Goal: Communication & Community: Share content

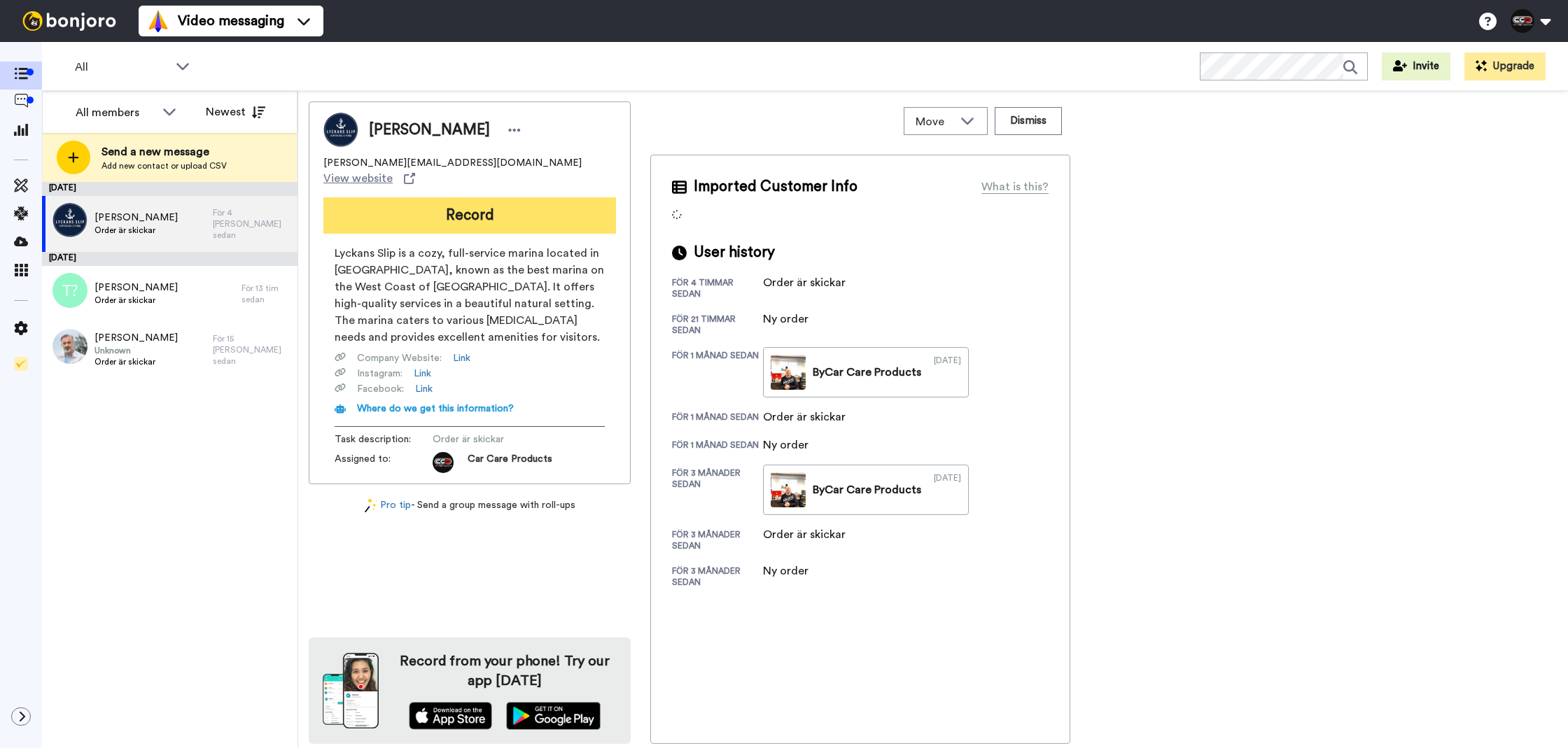
click at [492, 197] on button "Record" at bounding box center [470, 215] width 292 height 36
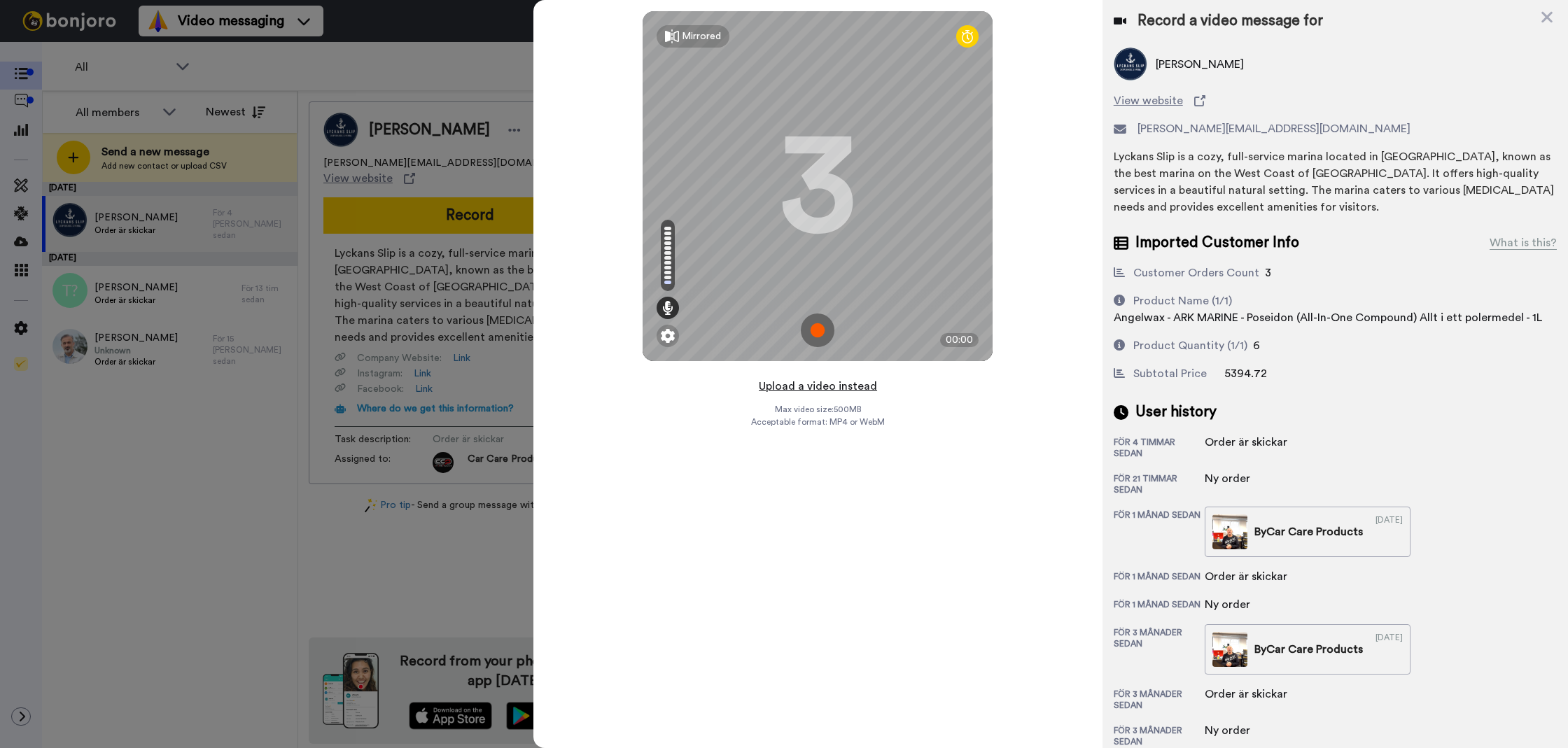
click at [778, 390] on button "Upload a video instead" at bounding box center [818, 386] width 127 height 18
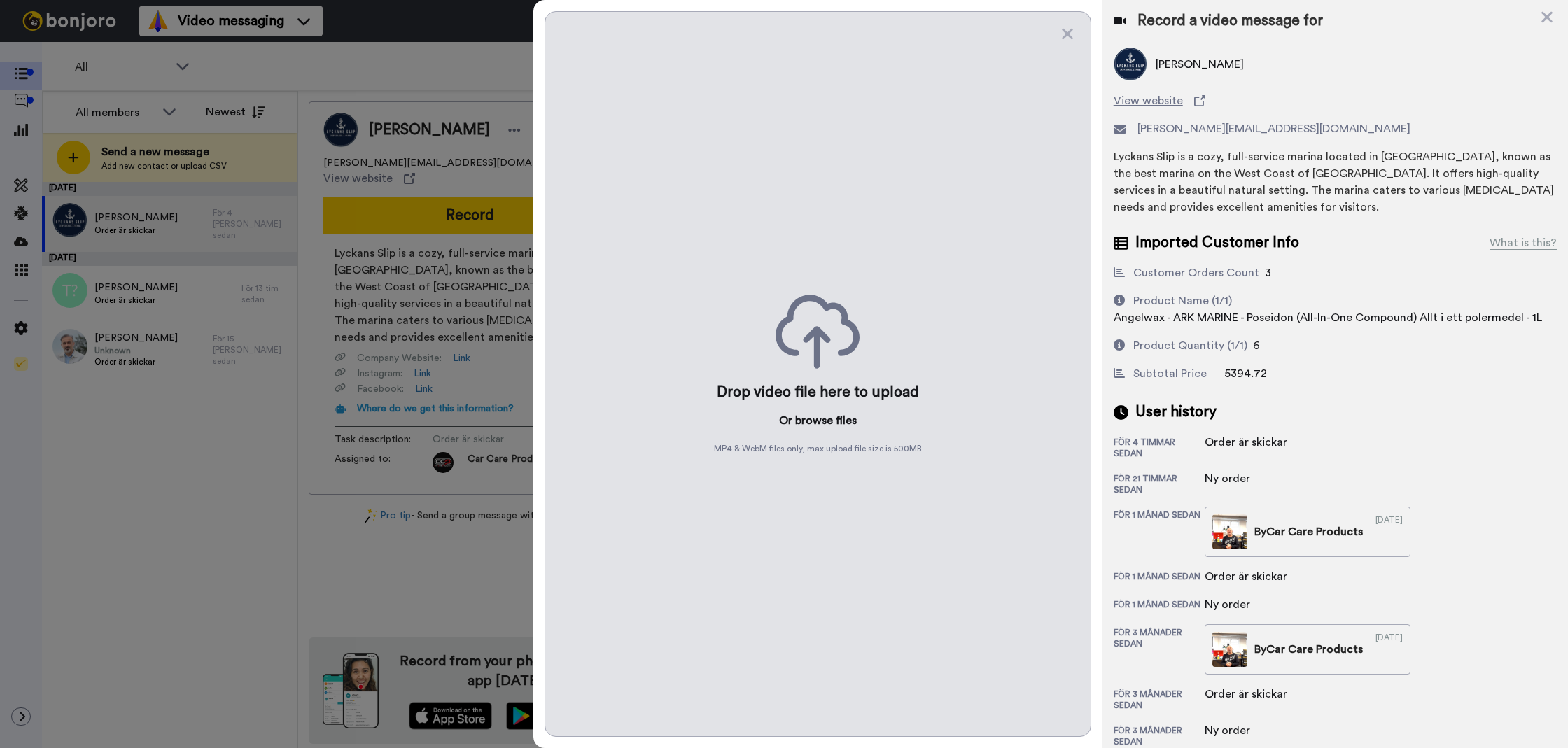
click at [827, 417] on button "browse" at bounding box center [815, 420] width 38 height 17
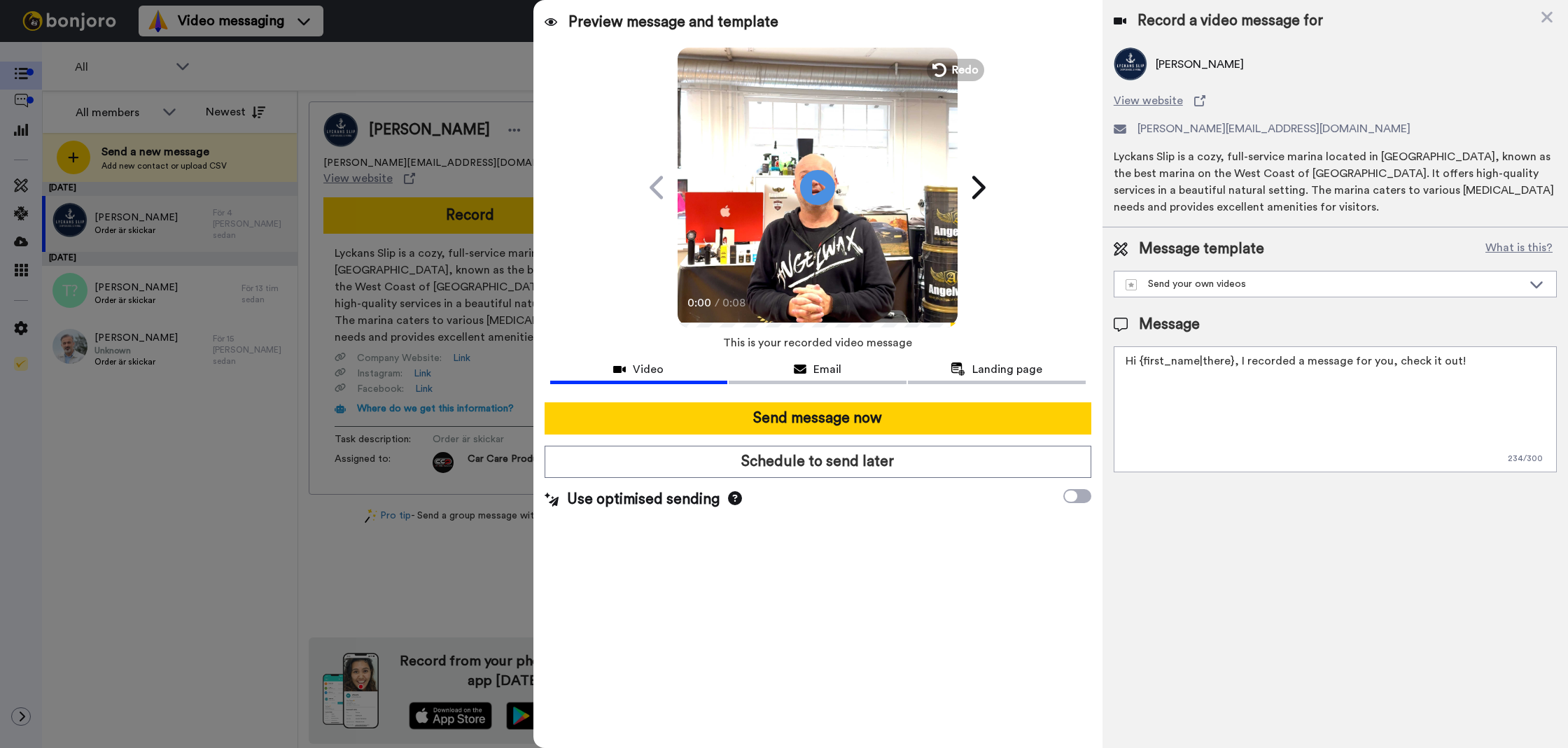
click at [1260, 369] on textarea "Hi {first_name|there}, I recorded a message for you, check it out!" at bounding box center [1335, 409] width 443 height 126
paste textarea "Frökens Bilvård - Doftgran - Blåbär"
click at [1265, 405] on textarea "Frökens Bilvård - Doftgran - Blåbär" at bounding box center [1335, 409] width 443 height 126
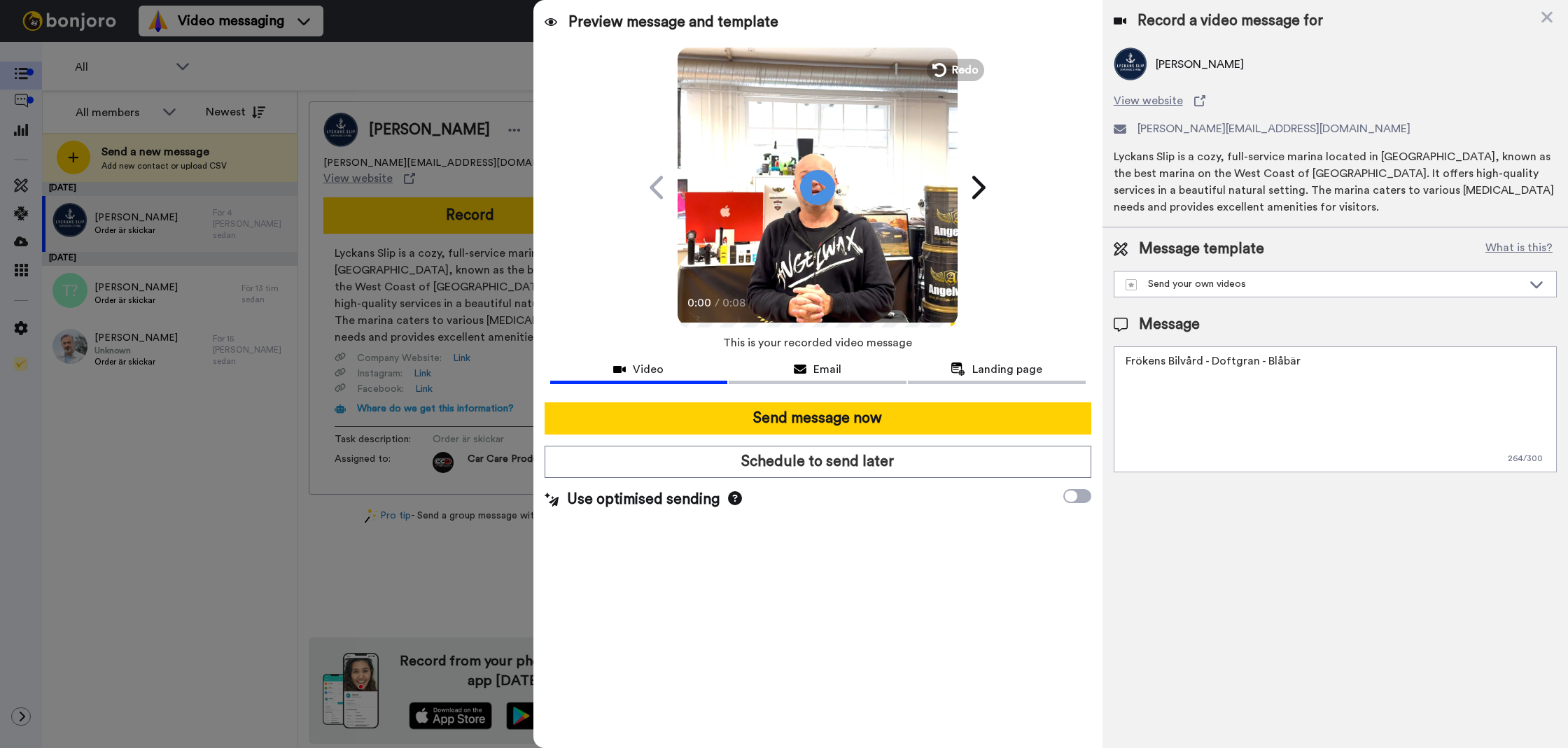
click at [1265, 405] on textarea "Frökens Bilvård - Doftgran - Blåbär" at bounding box center [1335, 409] width 443 height 126
click at [1300, 393] on textarea "Tack för att du handlar hos oss! Välkommen åter." at bounding box center [1335, 409] width 443 height 126
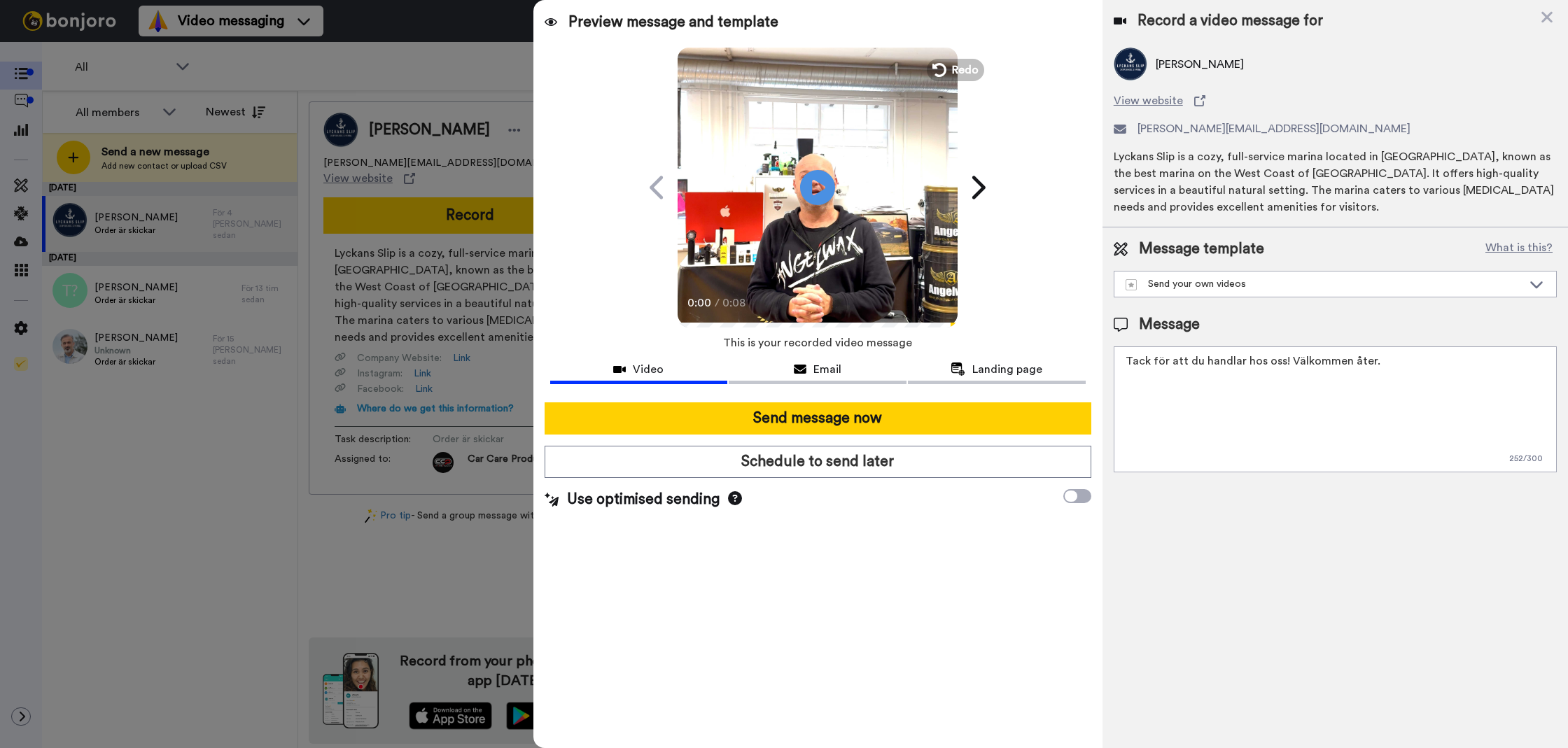
type textarea "Tack för att du handlar hos oss! Välkommen åter."
drag, startPoint x: 1235, startPoint y: 485, endPoint x: 1127, endPoint y: 515, distance: 112.1
click at [1227, 494] on div "Record a video message for [PERSON_NAME] View website [PERSON_NAME][EMAIL_ADDRE…" at bounding box center [1335, 374] width 465 height 748
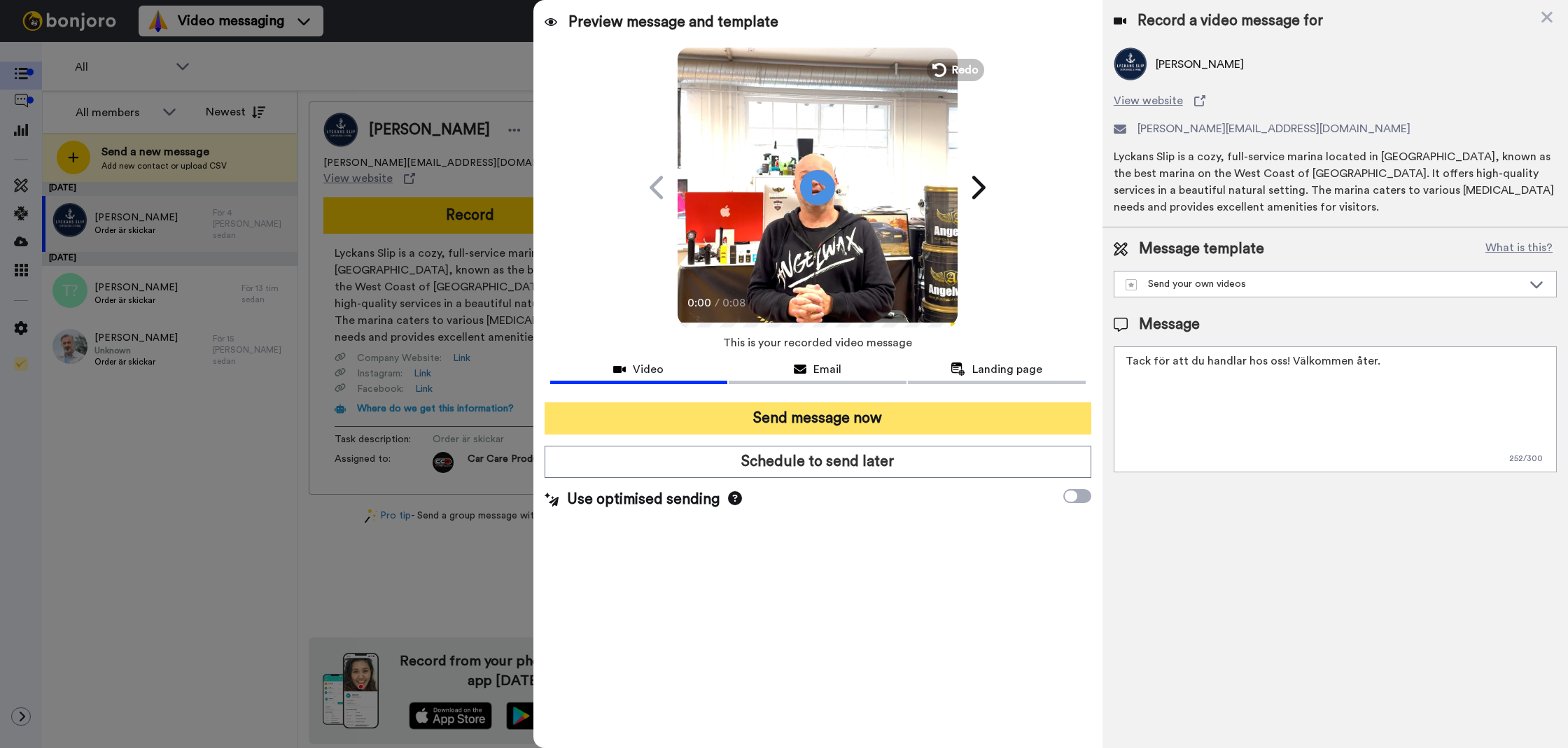
click at [1012, 426] on button "Send message now" at bounding box center [818, 419] width 547 height 32
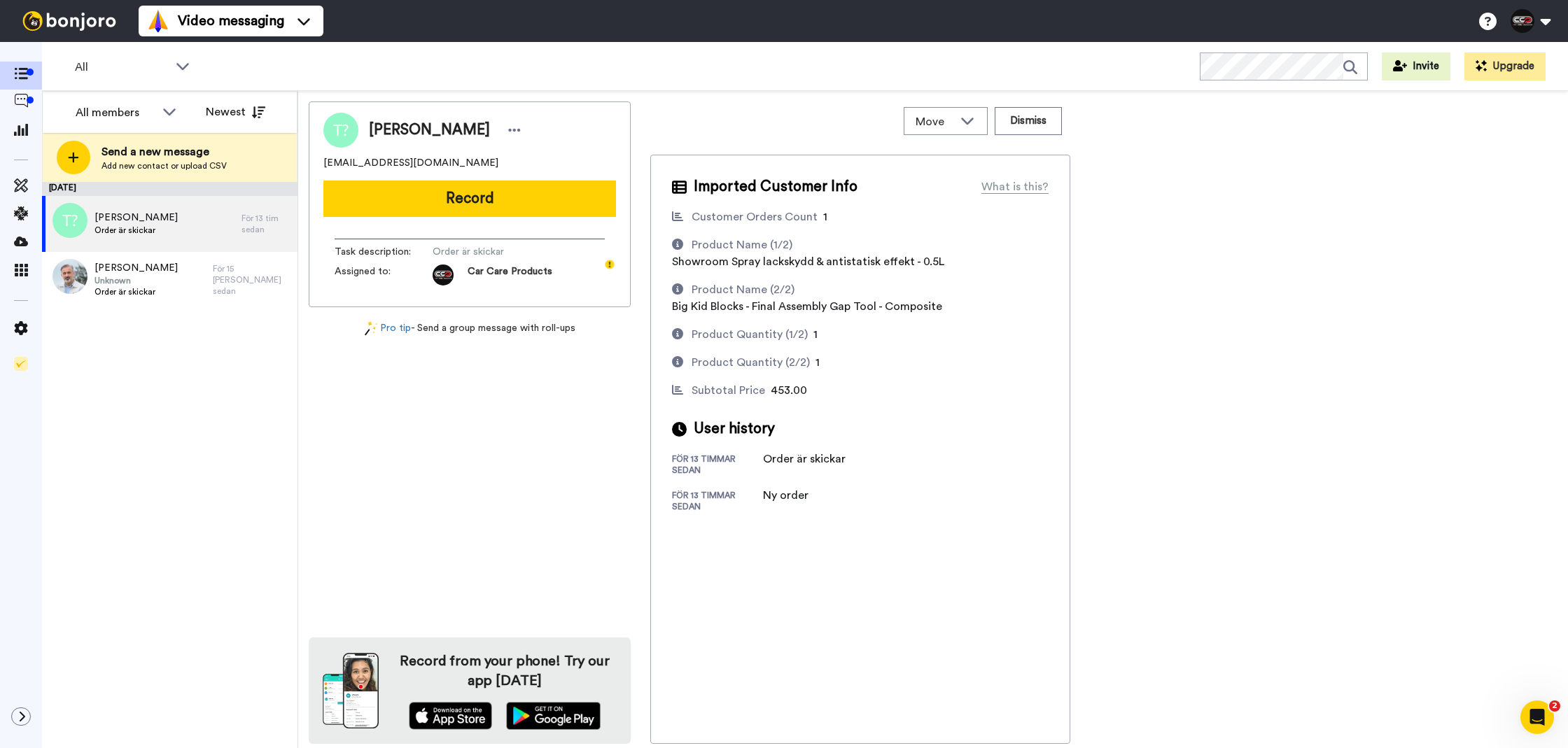
click at [593, 197] on button "Record" at bounding box center [470, 198] width 292 height 36
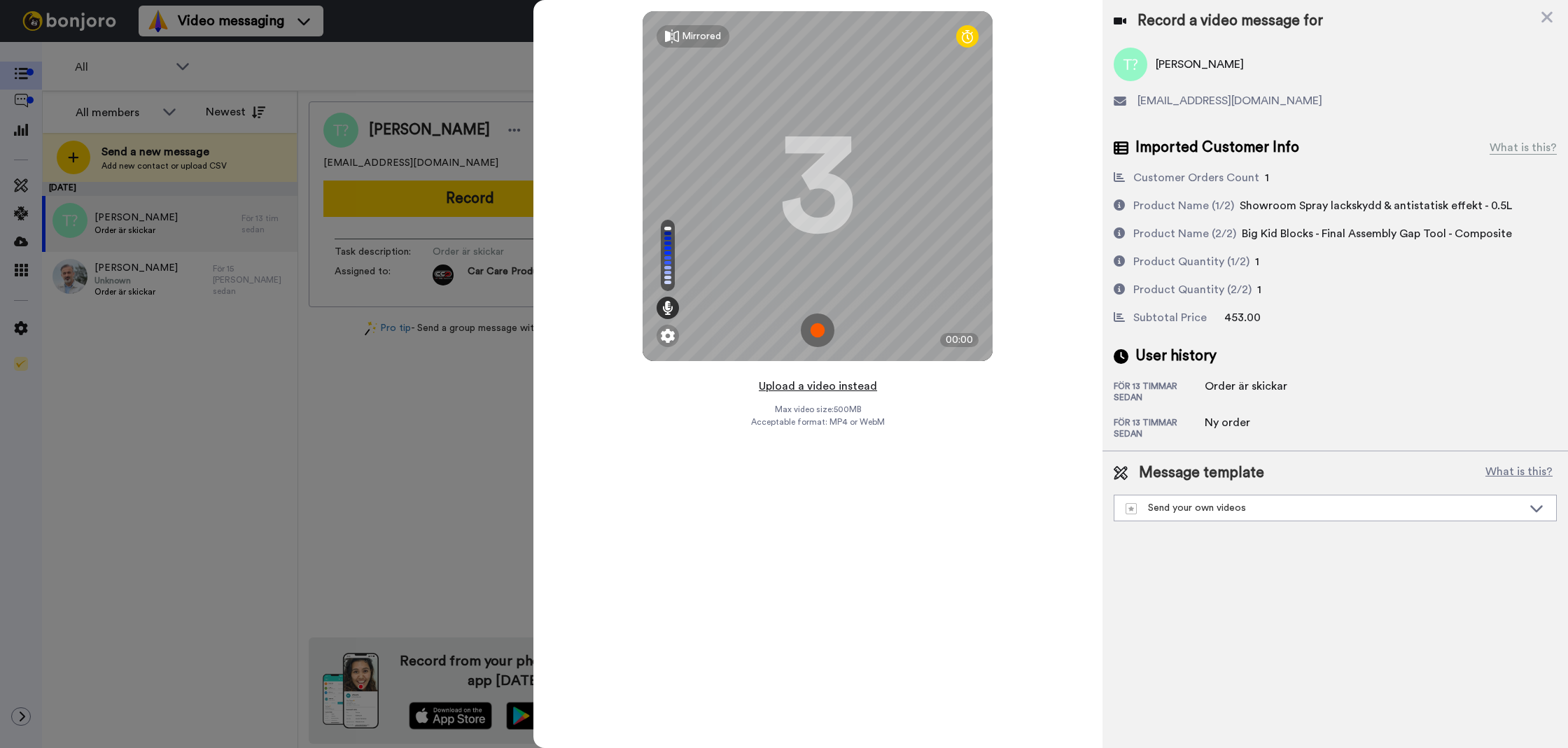
click at [780, 384] on button "Upload a video instead" at bounding box center [818, 386] width 127 height 18
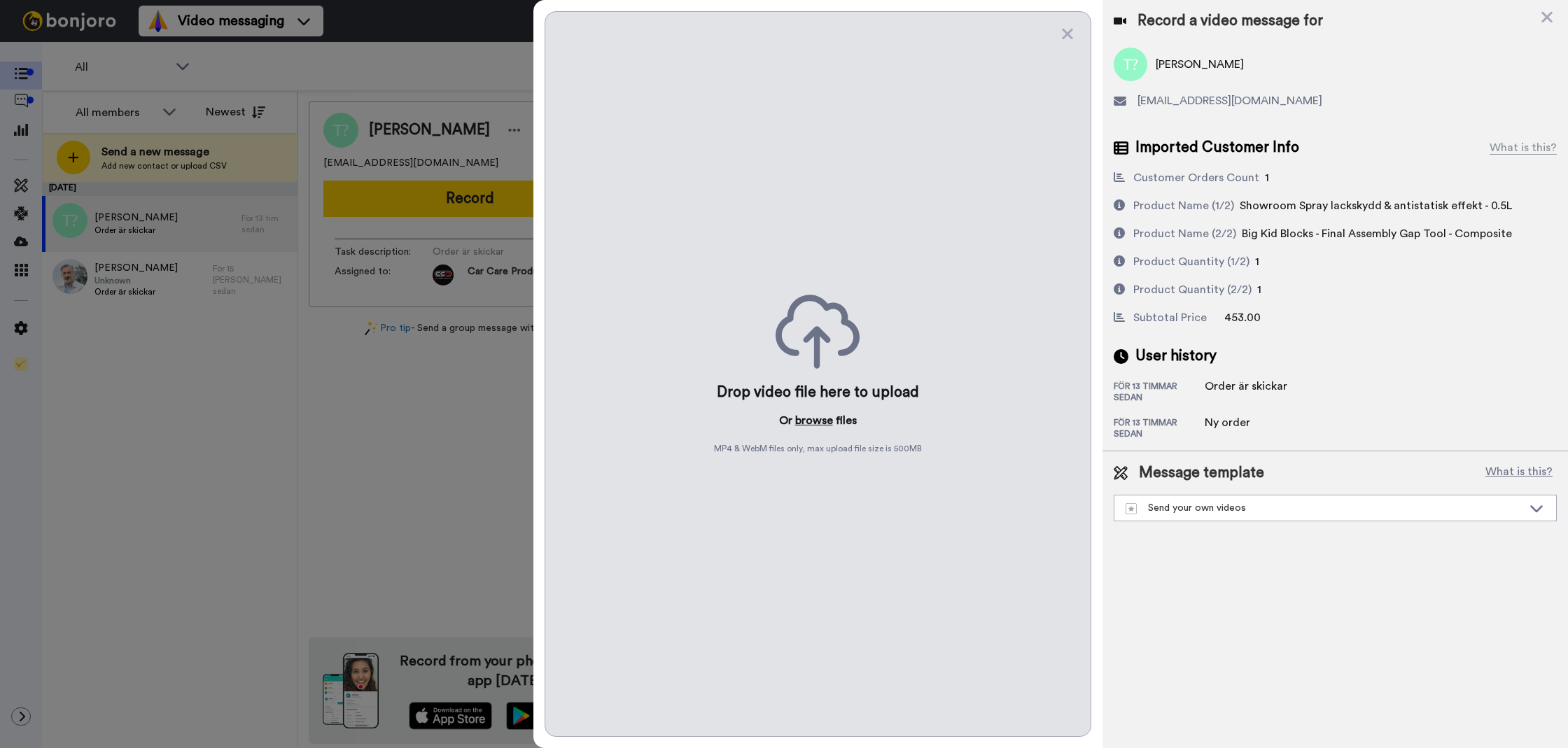
click at [797, 420] on button "browse" at bounding box center [815, 420] width 38 height 17
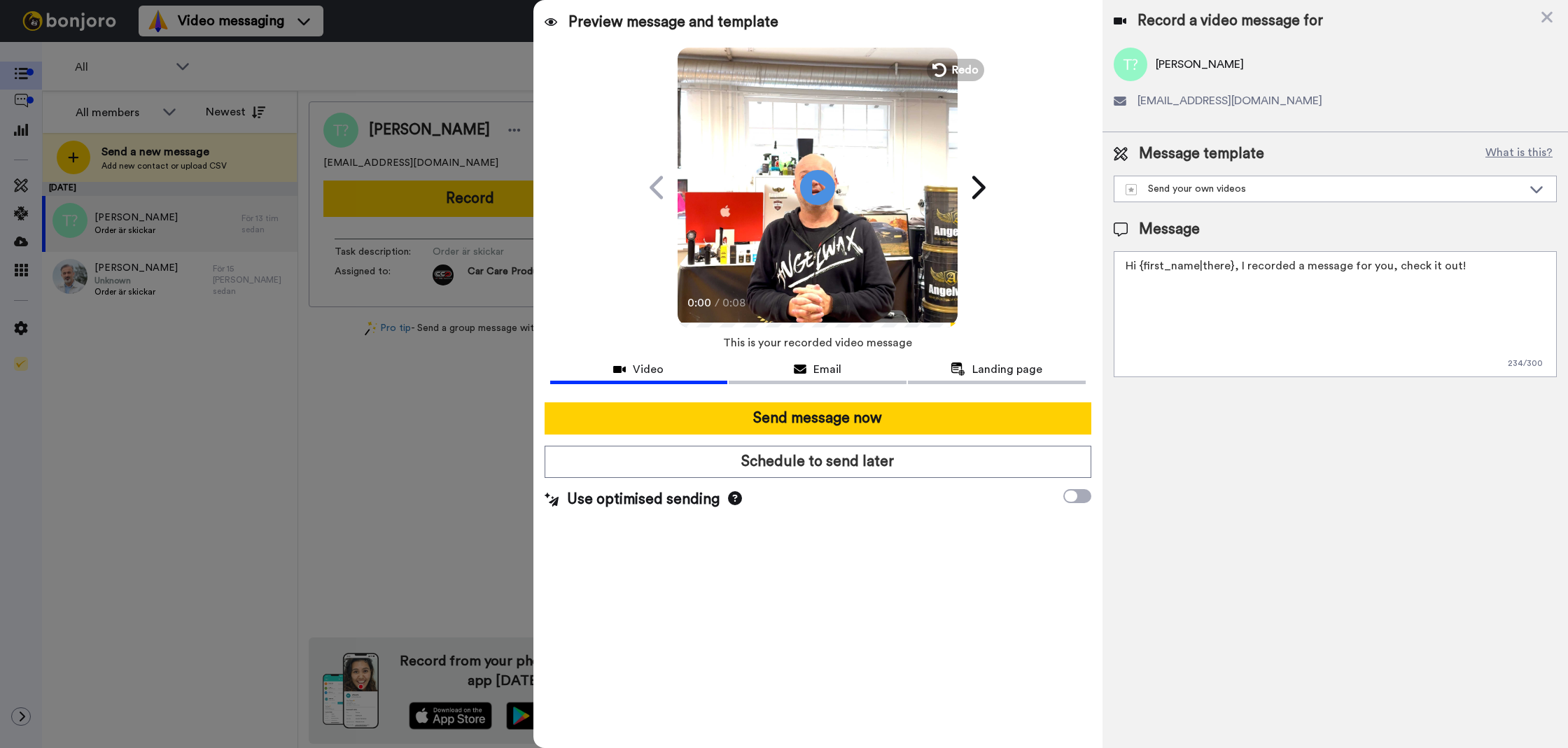
click at [1289, 379] on div "Message template What is this? Send your own videos Frökens Bilvård Message Hi …" at bounding box center [1335, 260] width 465 height 256
click at [1307, 339] on textarea "Hi {first_name|there}, I recorded a message for you, check it out!" at bounding box center [1335, 314] width 443 height 126
click at [1307, 340] on textarea "Hi {first_name|there}, I recorded a message for you, check it out!" at bounding box center [1335, 314] width 443 height 126
click at [1307, 339] on textarea "Hi {first_name|there}, I recorded a message for you, check it out!" at bounding box center [1335, 314] width 443 height 126
paste textarea "Tack för att du handlar hos oss! Välkommen åter."
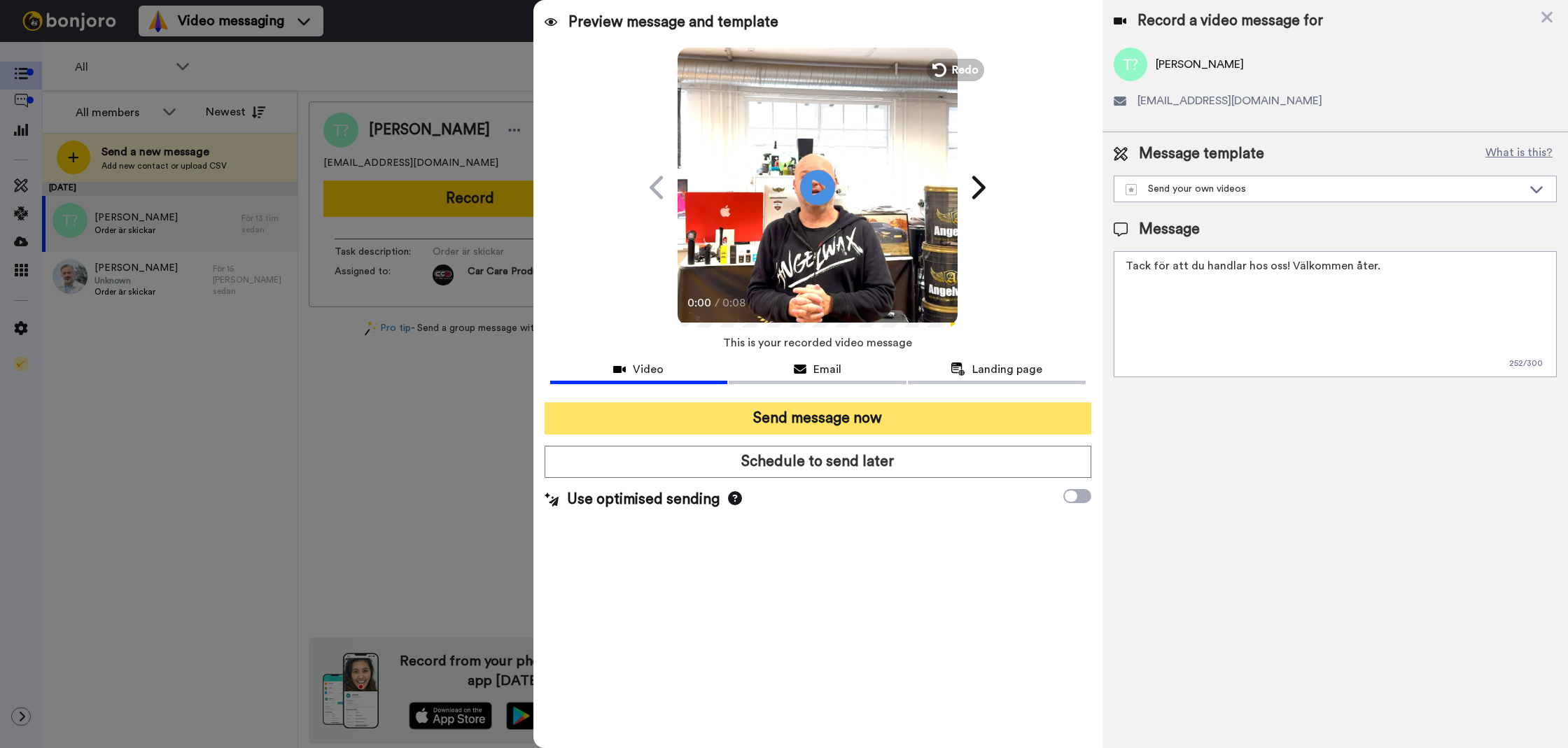
type textarea "Tack för att du handlar hos oss! Välkommen åter."
click at [921, 414] on button "Send message now" at bounding box center [818, 419] width 547 height 32
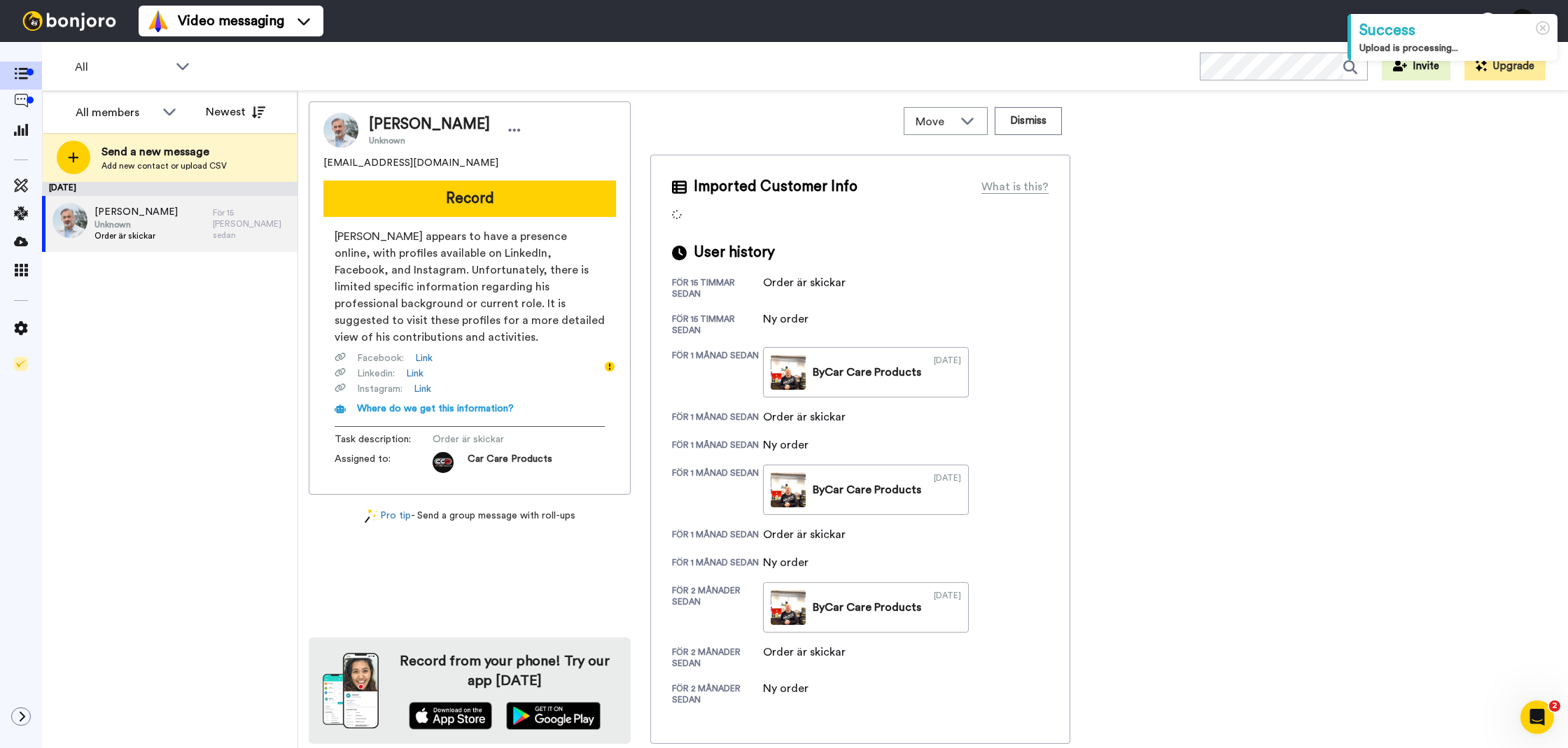
click at [564, 204] on button "Record" at bounding box center [470, 198] width 292 height 36
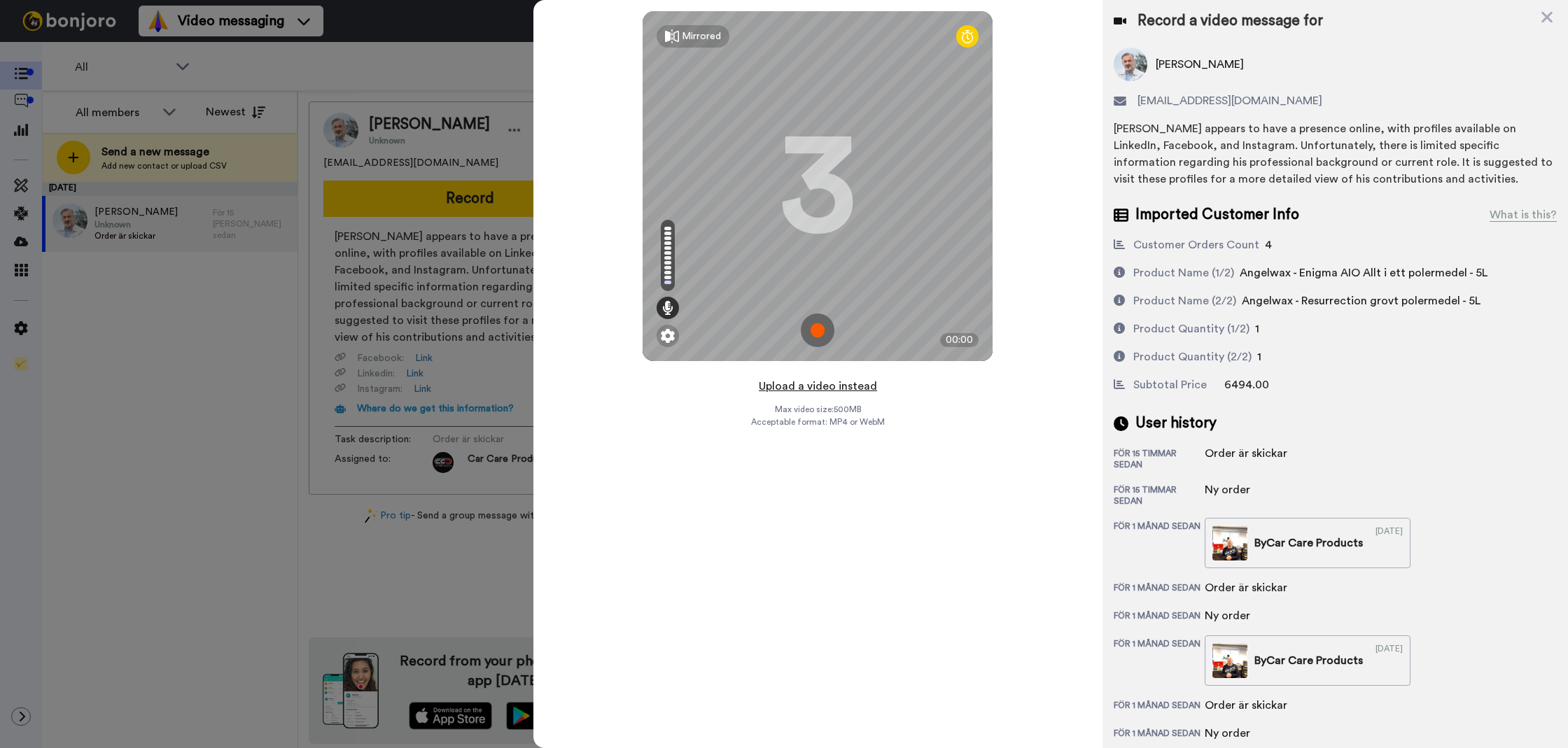
click at [813, 383] on button "Upload a video instead" at bounding box center [818, 386] width 127 height 18
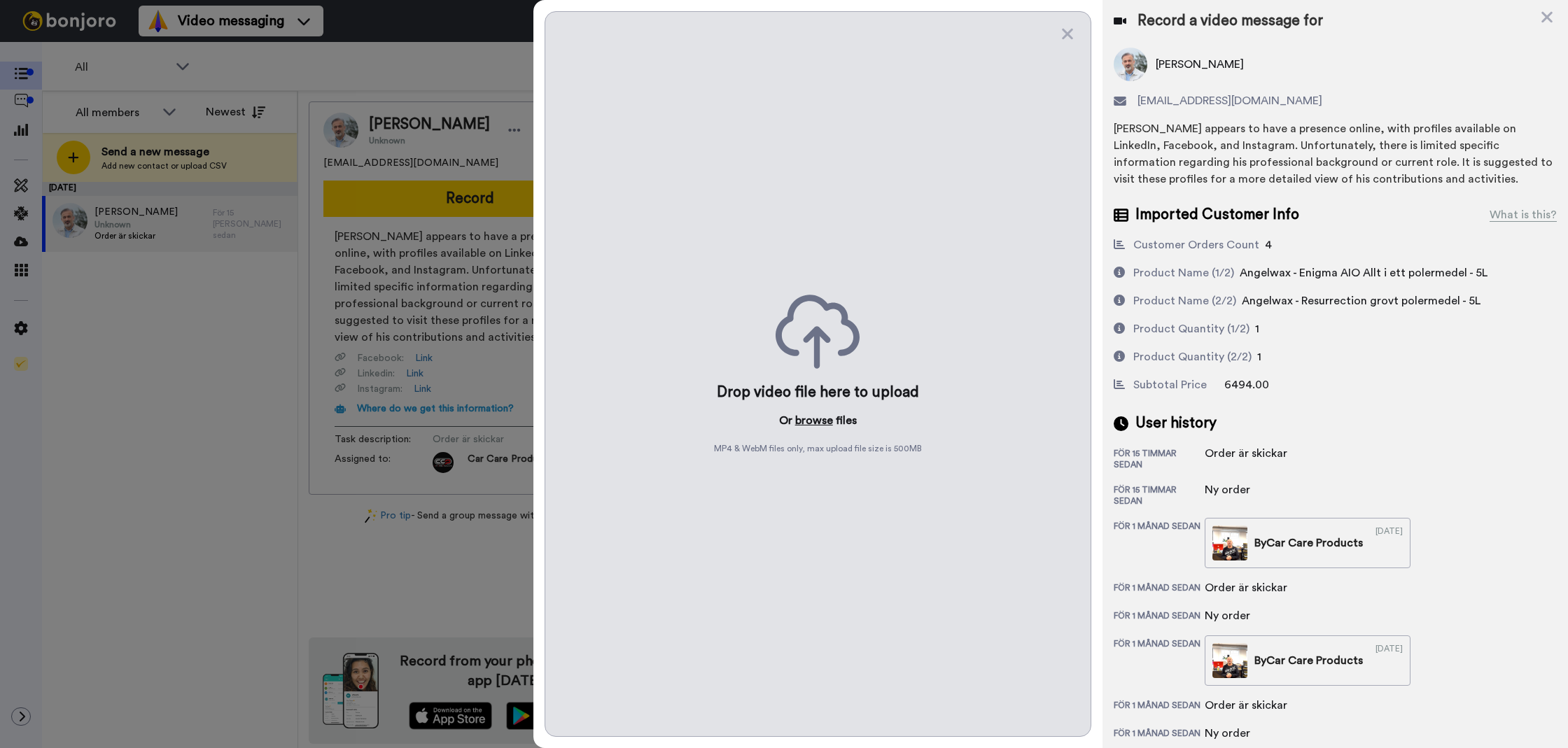
click at [816, 414] on button "browse" at bounding box center [815, 420] width 38 height 17
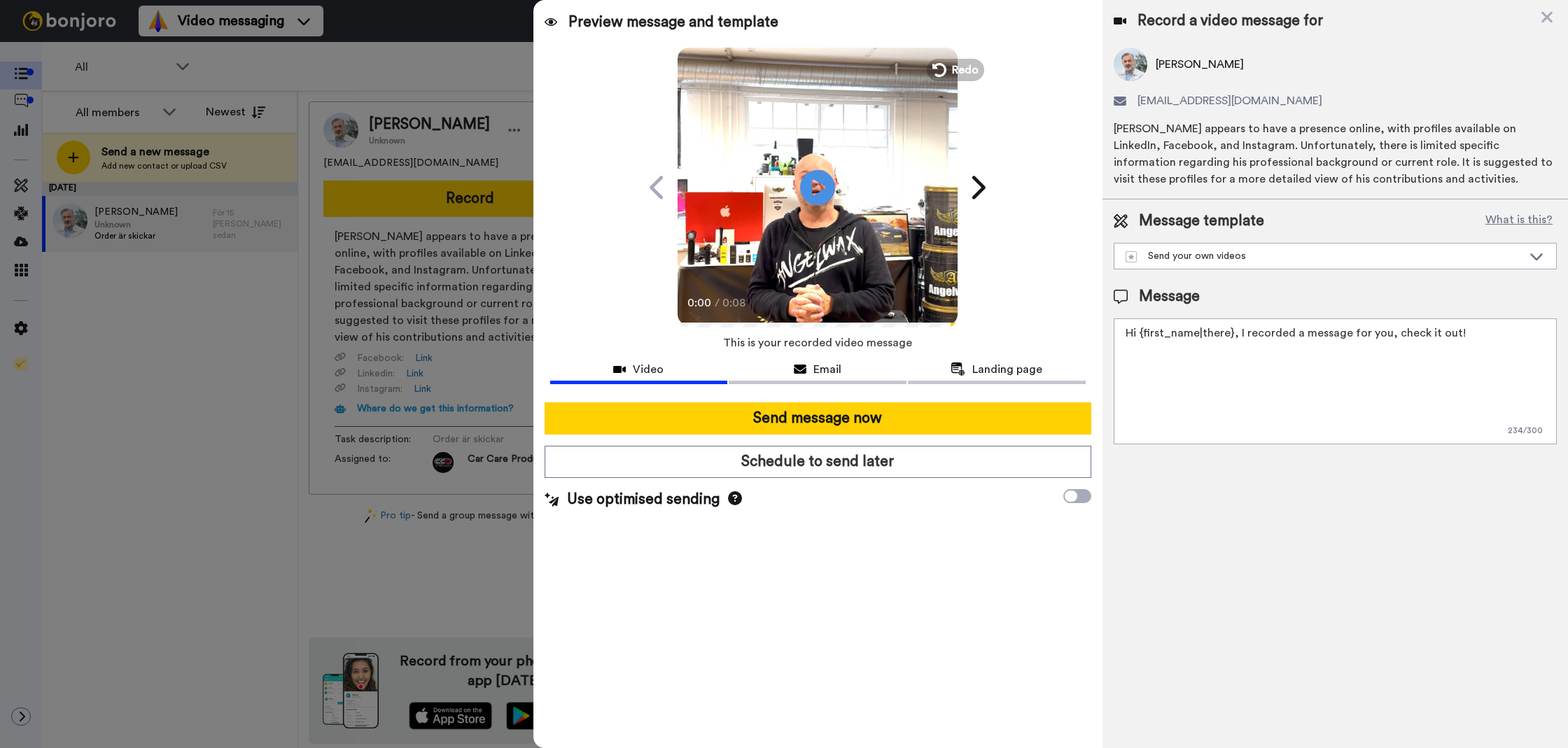
click at [1228, 347] on textarea "Hi {first_name|there}, I recorded a message for you, check it out!" at bounding box center [1335, 381] width 443 height 126
paste textarea "Tack för att du handlar hos oss! Välkommen åter."
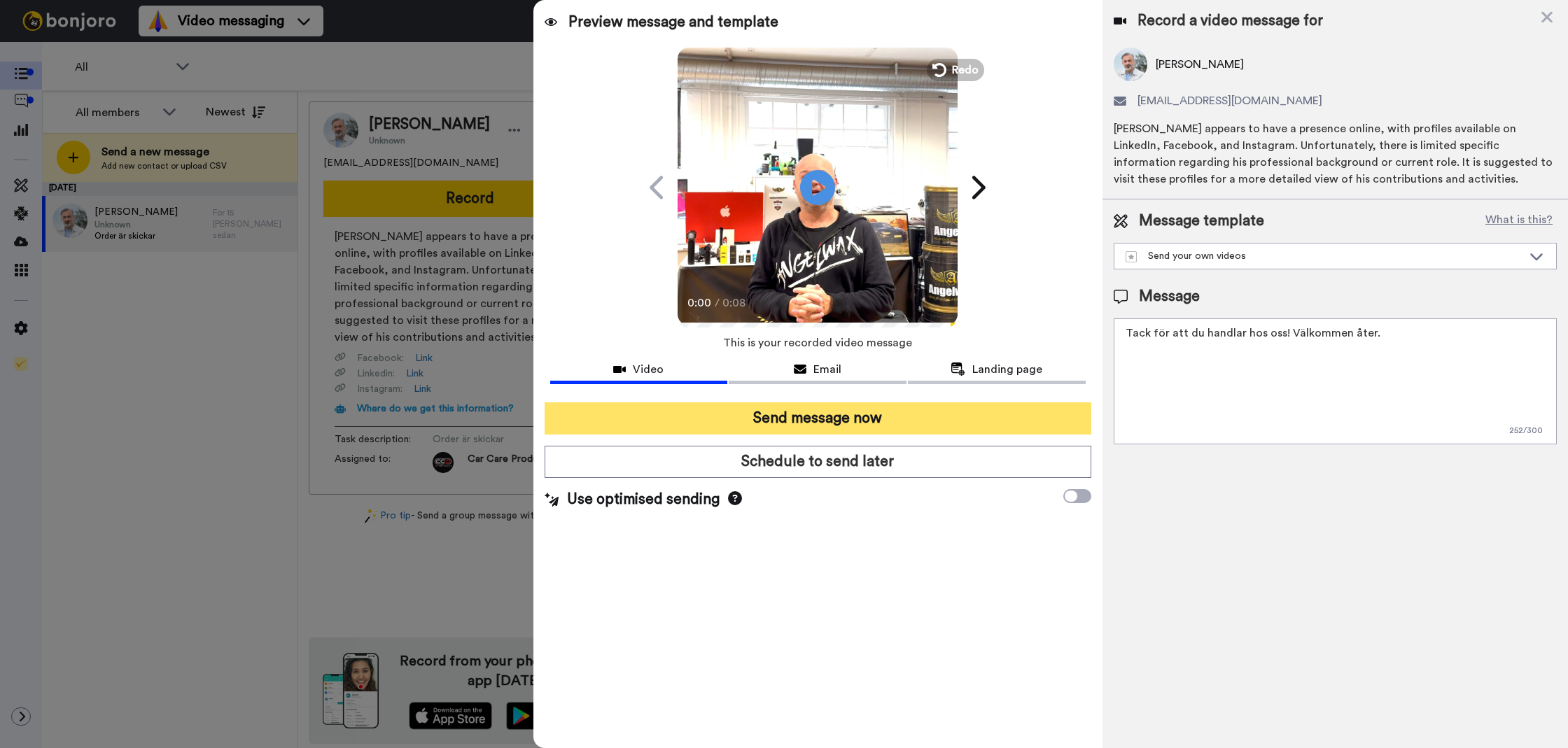
type textarea "Tack för att du handlar hos oss! Välkommen åter."
click at [1004, 411] on button "Send message now" at bounding box center [818, 419] width 547 height 32
